Goal: Task Accomplishment & Management: Manage account settings

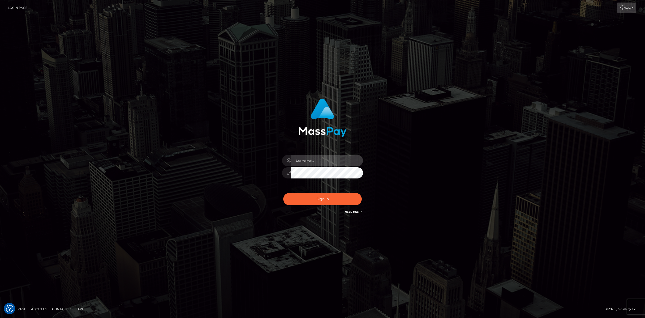
type input "Allen.megabonanza"
click at [319, 211] on div "Sign in Need Help?" at bounding box center [322, 201] width 89 height 23
drag, startPoint x: 327, startPoint y: 208, endPoint x: 332, endPoint y: 206, distance: 5.5
click at [327, 208] on div "Sign in Need Help?" at bounding box center [322, 201] width 89 height 23
click at [338, 201] on button "Sign in" at bounding box center [322, 199] width 78 height 12
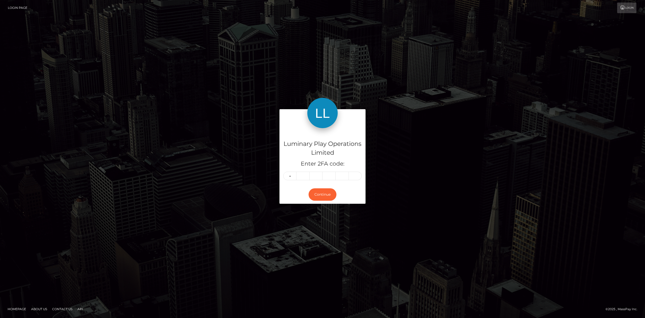
type input "5"
type input "7"
type input "4"
type input "3"
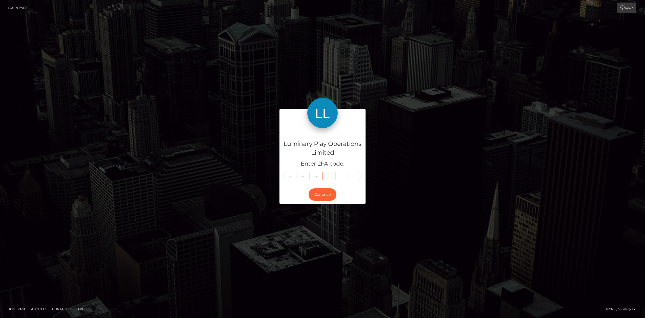
type input "2"
type input "3"
type input "0"
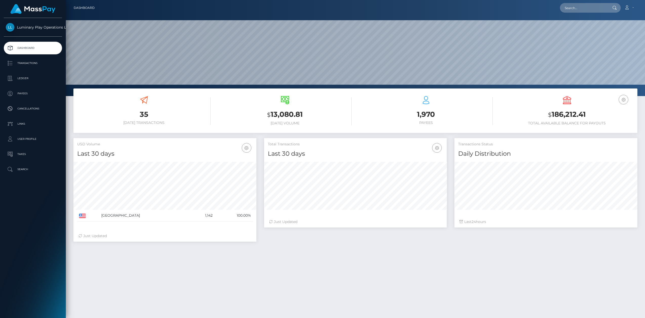
scroll to position [89, 183]
